Goal: Information Seeking & Learning: Find specific fact

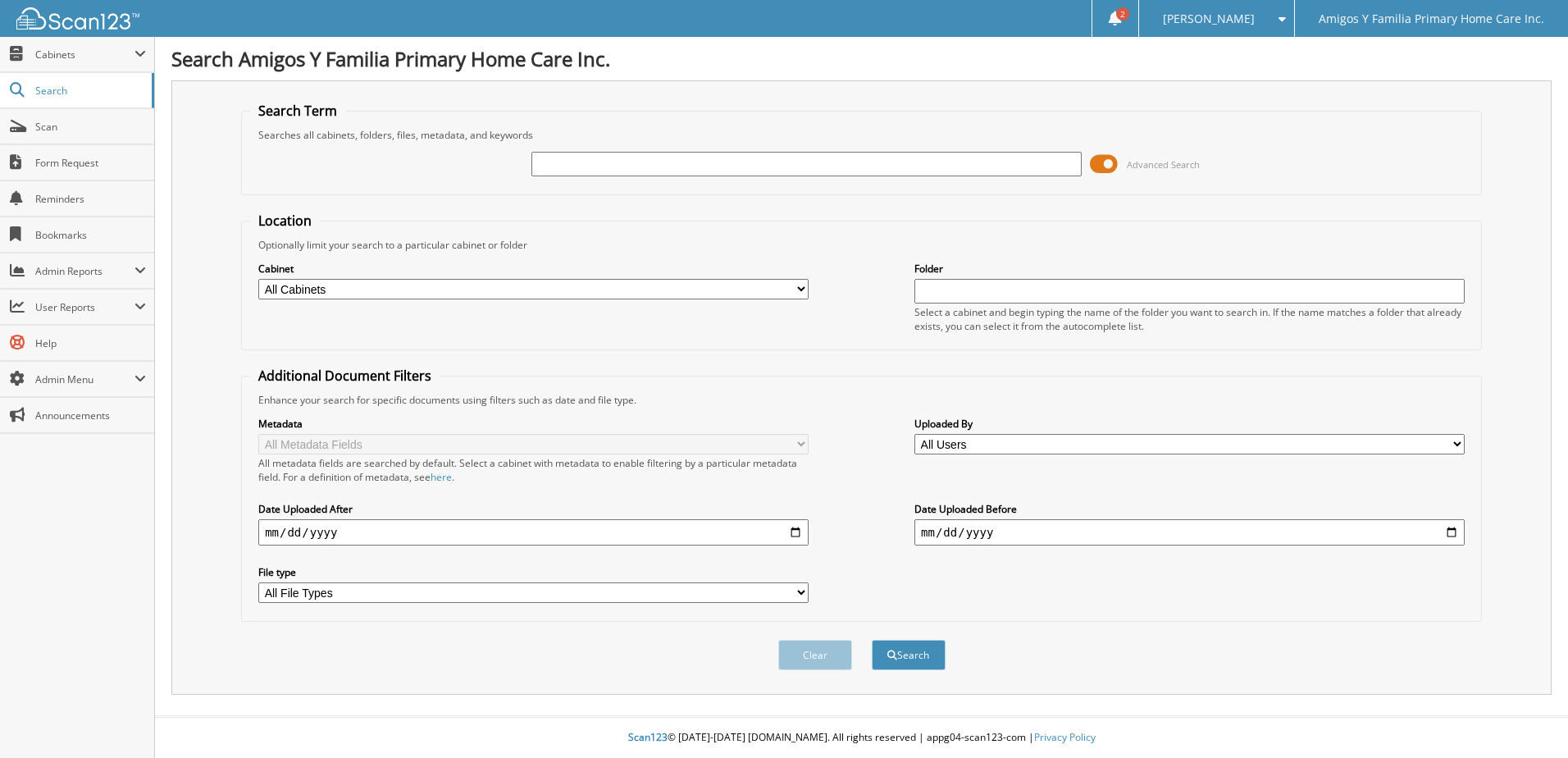
click at [800, 287] on select "All Cabinets Caregiver Client Needs Filing" at bounding box center [533, 289] width 550 height 20
click at [472, 214] on fieldset "Location Optionally limit your search to a particular cabinet or folder Cabinet…" at bounding box center [861, 281] width 1241 height 138
click at [1034, 167] on input "text" at bounding box center [806, 164] width 550 height 25
click at [1459, 445] on select "All Users Hector Chapa Hector Chapa John Ren Record Keeper 1 Scan123 Support Je…" at bounding box center [1189, 443] width 550 height 20
click at [834, 368] on fieldset "Additional Document Filters Enhance your search for specific documents using fi…" at bounding box center [861, 494] width 1241 height 255
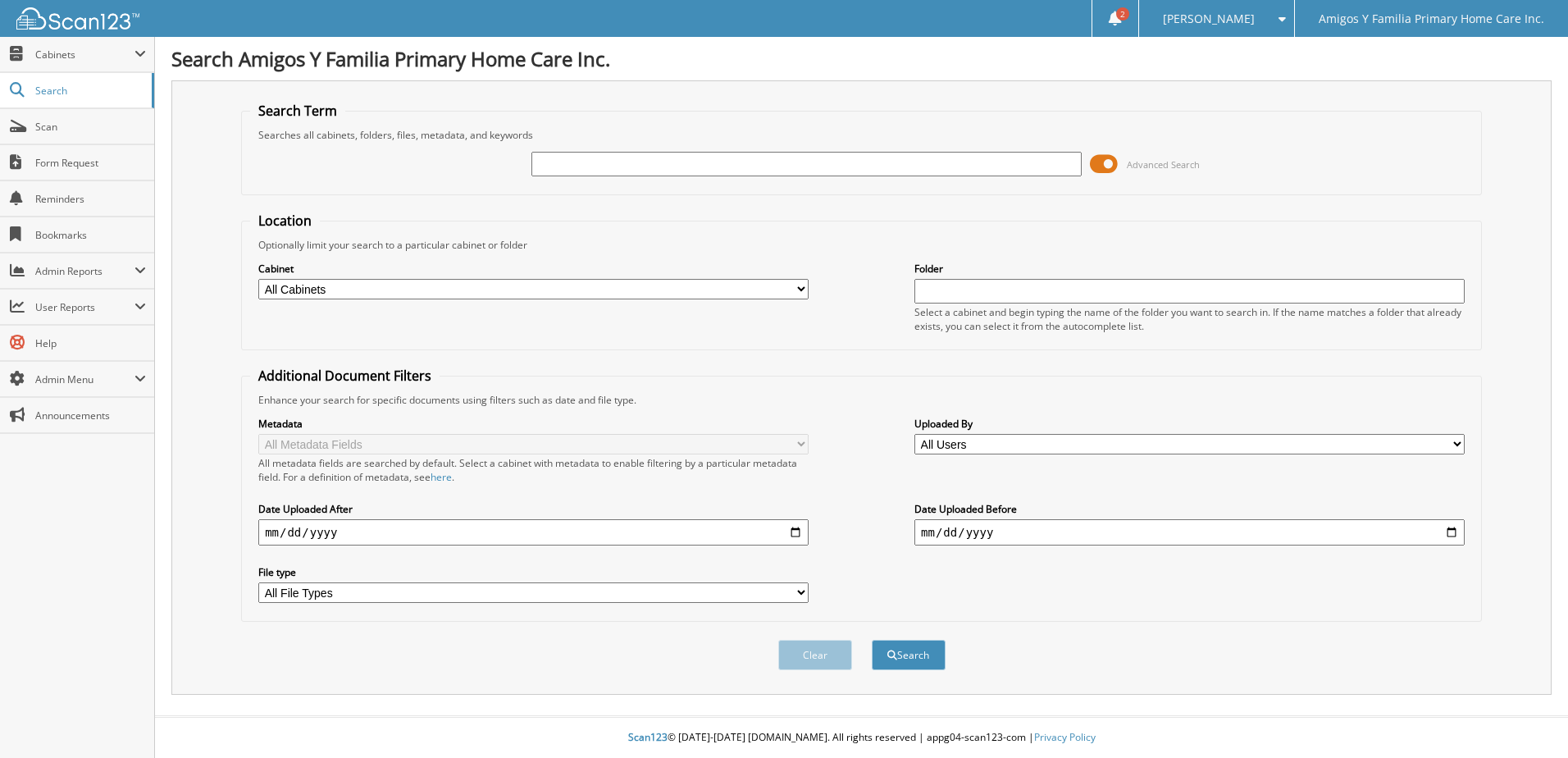
click at [801, 291] on select "All Cabinets Caregiver Client Needs Filing" at bounding box center [533, 289] width 550 height 20
select select "48494"
click at [258, 279] on select "All Cabinets Caregiver Client Needs Filing" at bounding box center [533, 289] width 550 height 20
click at [795, 531] on input "date" at bounding box center [533, 532] width 550 height 26
type input "[DATE]"
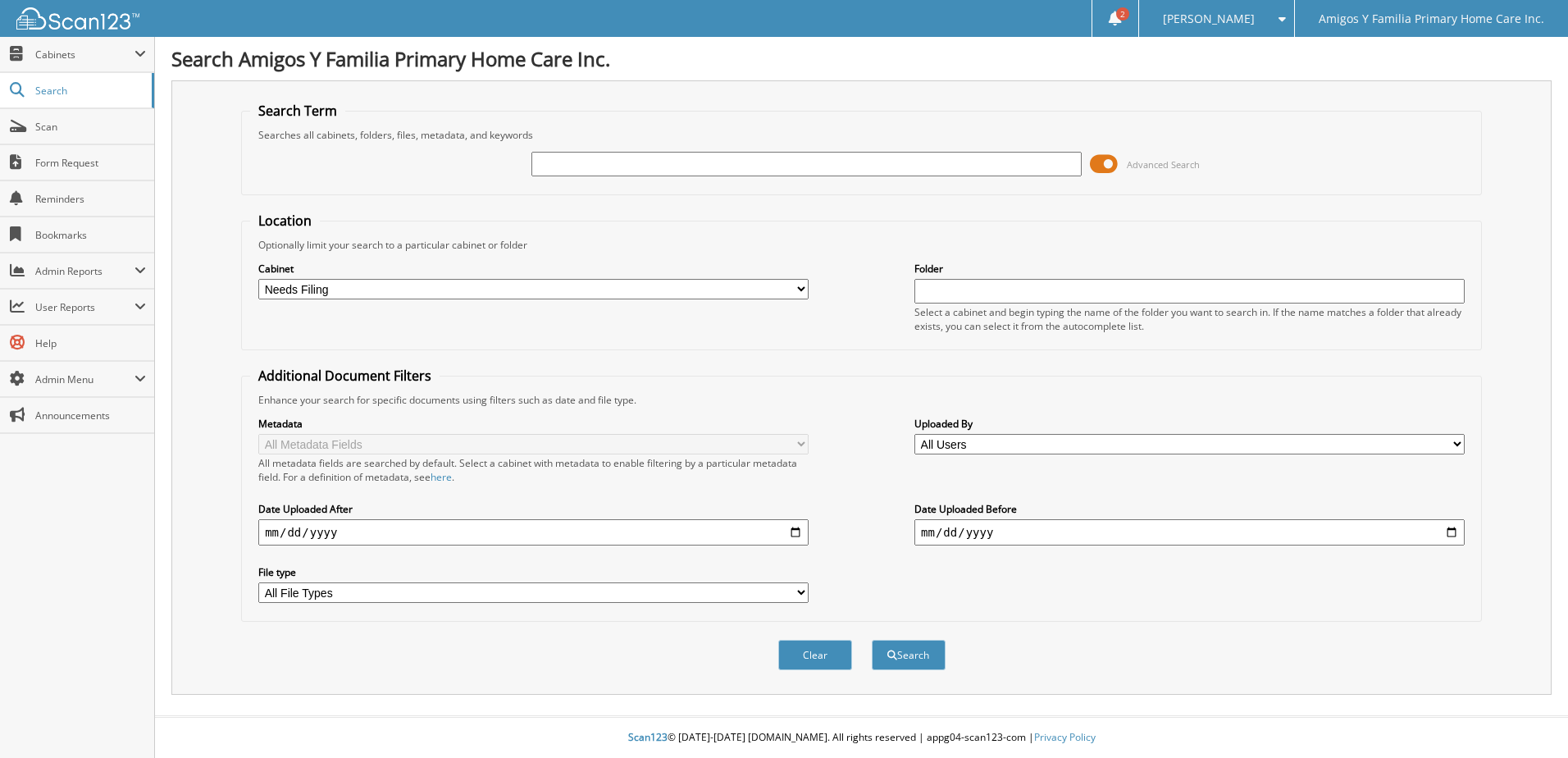
click at [1452, 533] on input "date" at bounding box center [1189, 532] width 550 height 26
type input "[DATE]"
click at [910, 656] on button "Search" at bounding box center [909, 655] width 74 height 31
click at [668, 171] on input "text" at bounding box center [806, 164] width 550 height 25
type input "reminder"
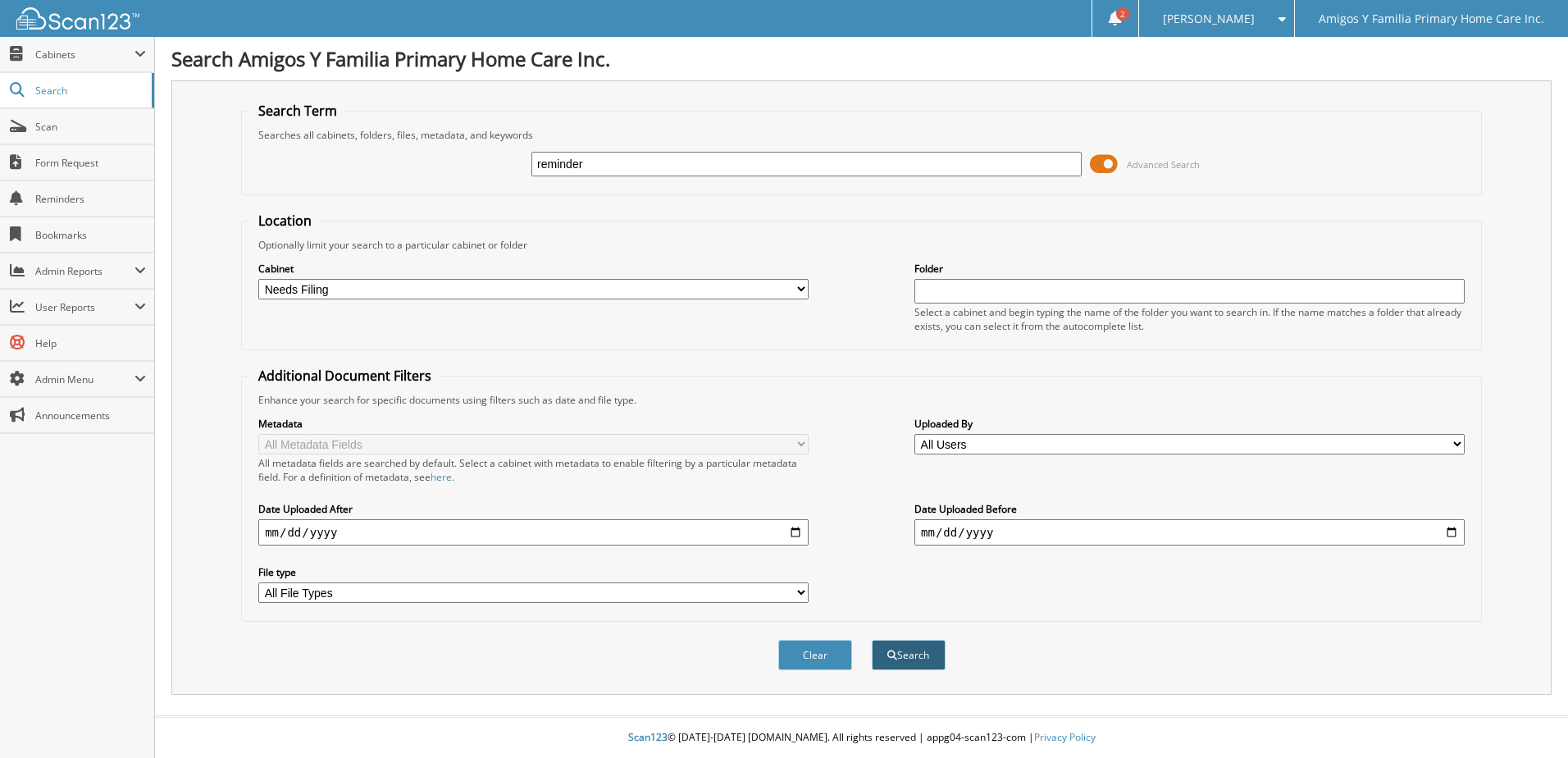
click at [902, 656] on button "Search" at bounding box center [909, 655] width 74 height 31
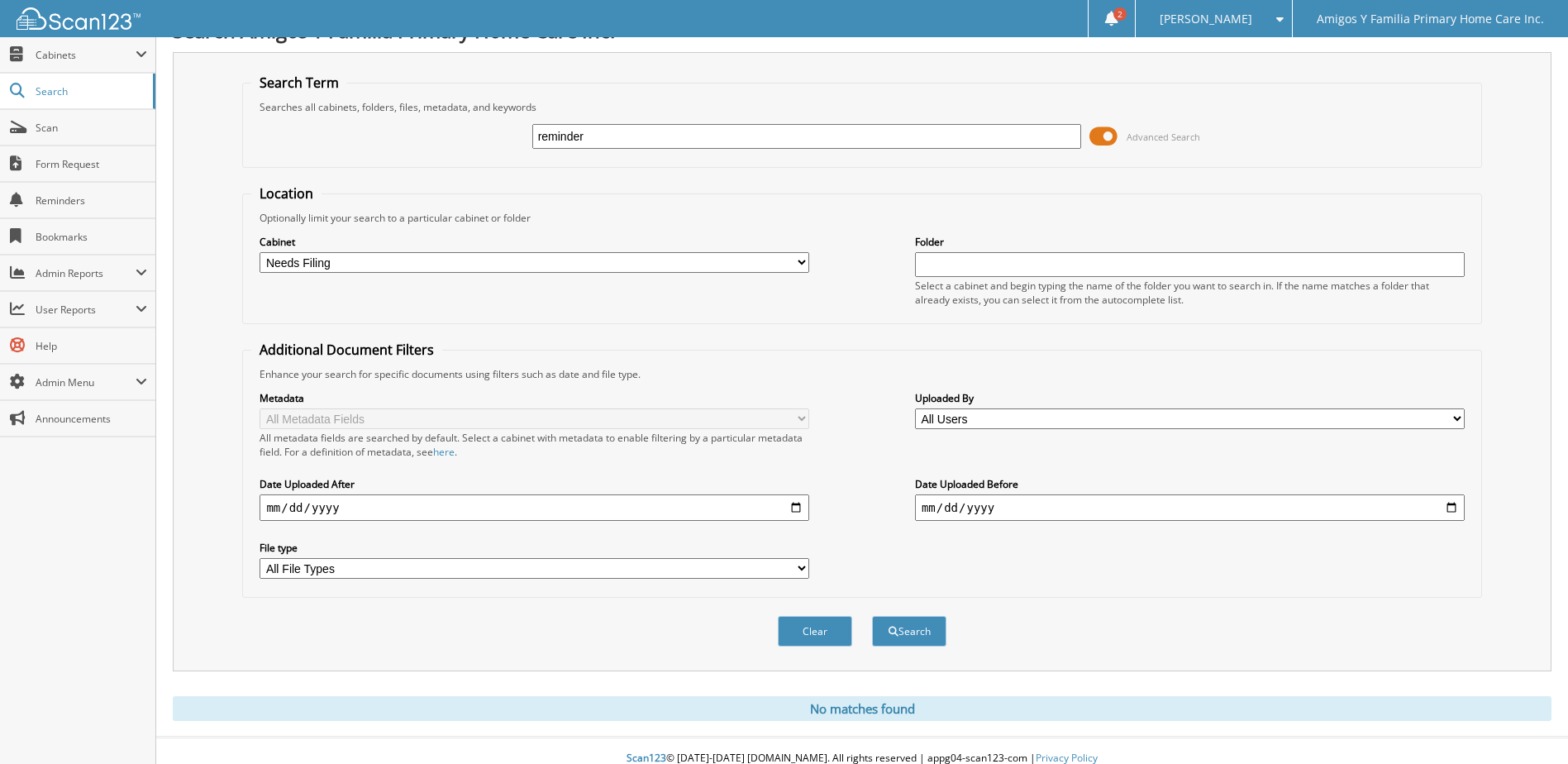
scroll to position [44, 0]
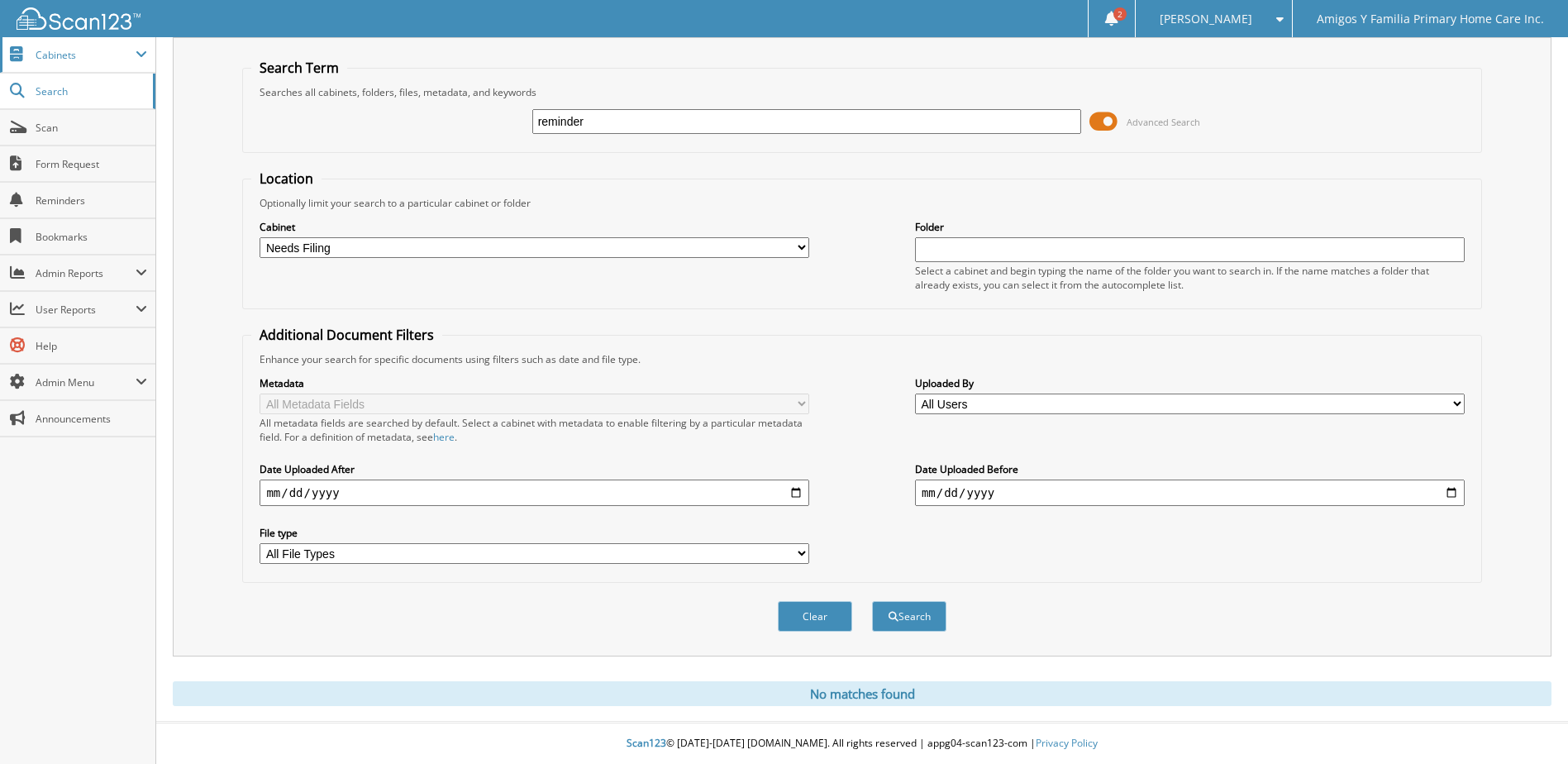
click at [133, 51] on span "Cabinets" at bounding box center [85, 55] width 100 height 15
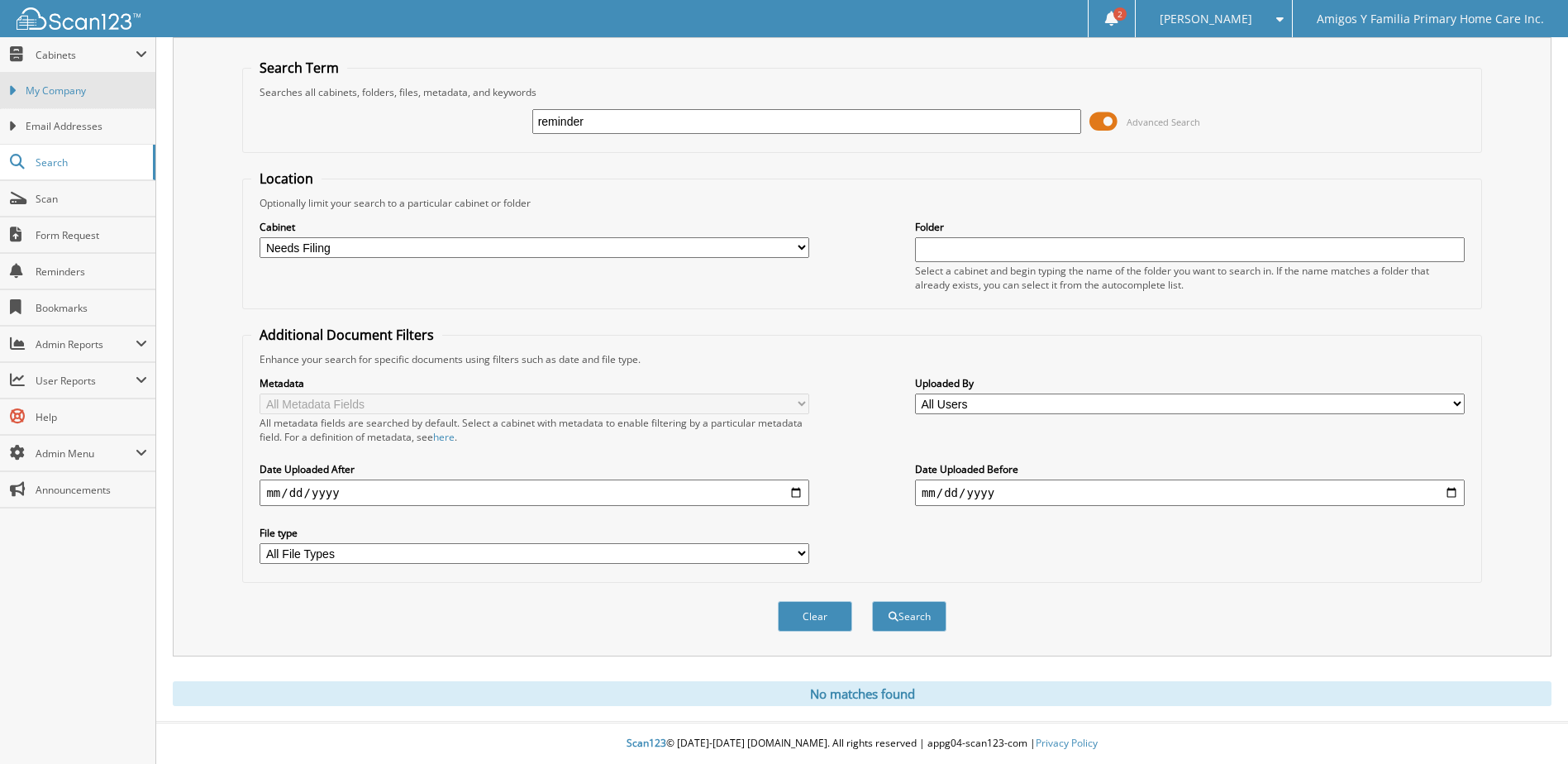
click at [81, 91] on span "My Company" at bounding box center [86, 90] width 122 height 15
